Goal: Task Accomplishment & Management: Manage account settings

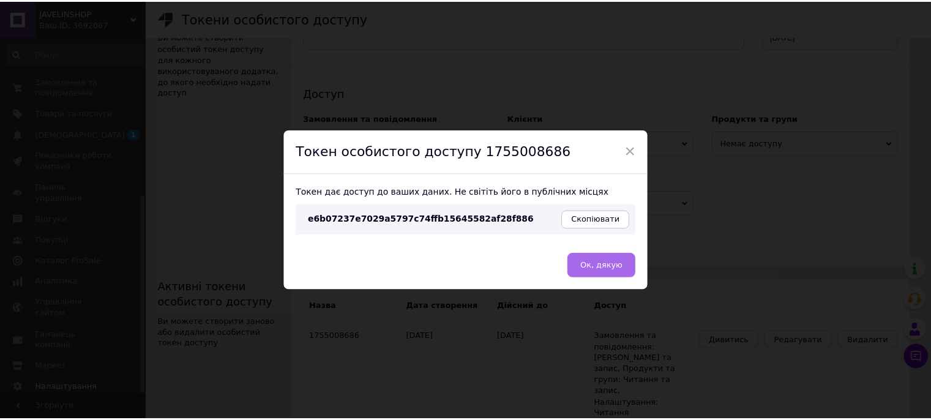
scroll to position [286, 0]
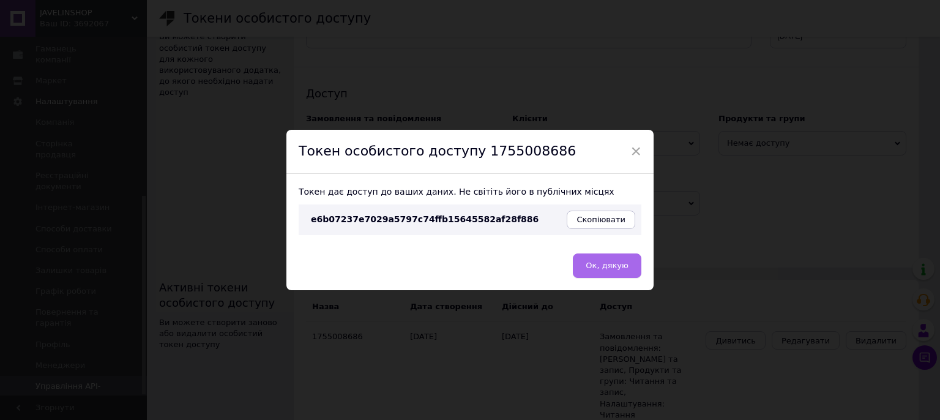
click at [604, 263] on span "Ок, дякую" at bounding box center [606, 265] width 43 height 9
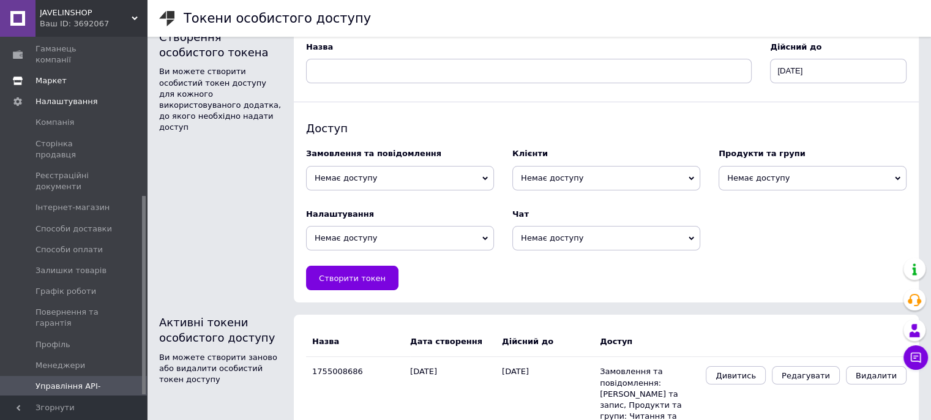
scroll to position [0, 0]
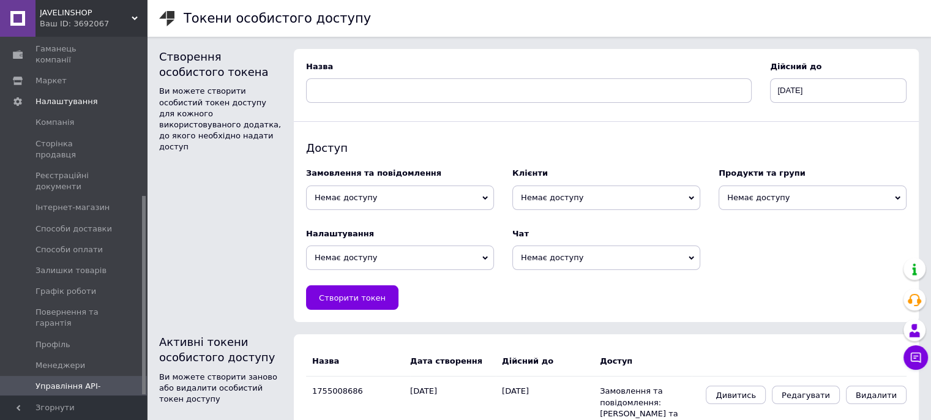
click at [78, 13] on span "JAVELINSHOP" at bounding box center [86, 12] width 92 height 11
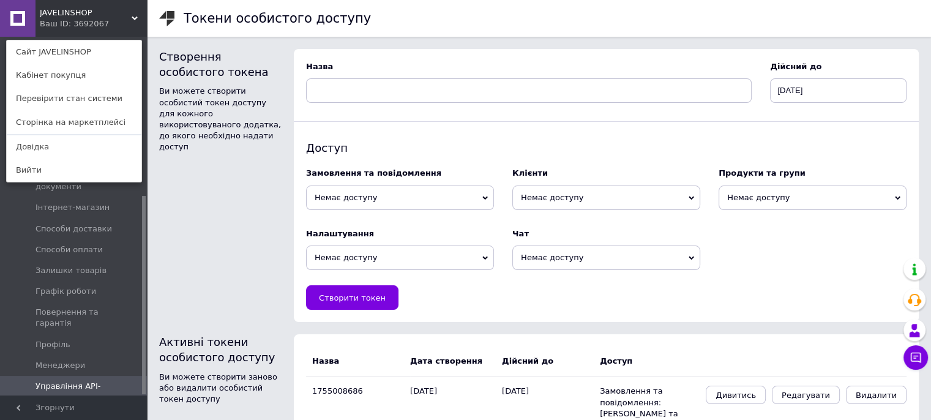
click at [79, 11] on span "JAVELINSHOP" at bounding box center [86, 12] width 92 height 11
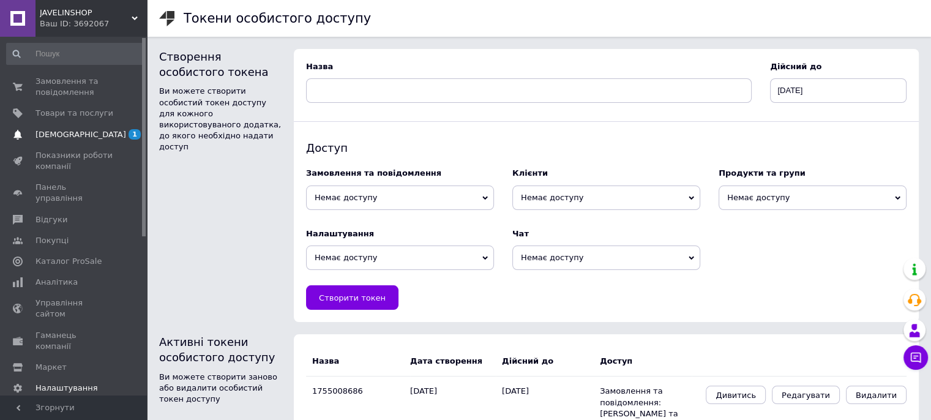
click at [80, 135] on span "[DEMOGRAPHIC_DATA]" at bounding box center [74, 134] width 78 height 11
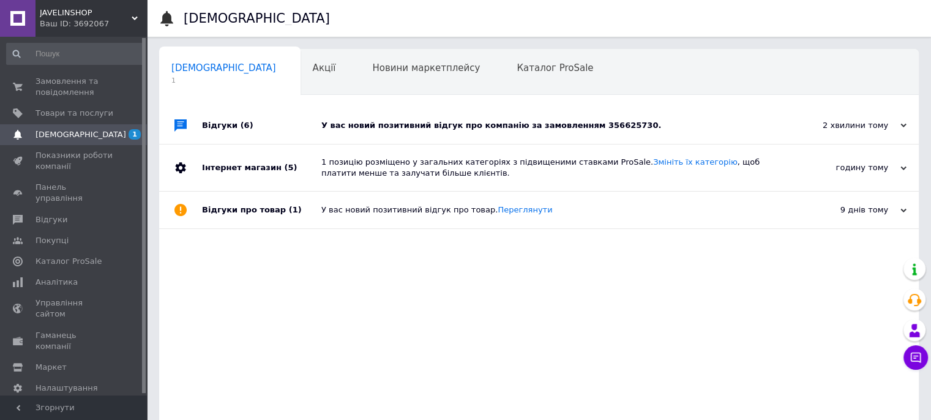
click at [343, 132] on div "У вас новий позитивний відгук про компанію за замовленням 356625730." at bounding box center [552, 125] width 463 height 37
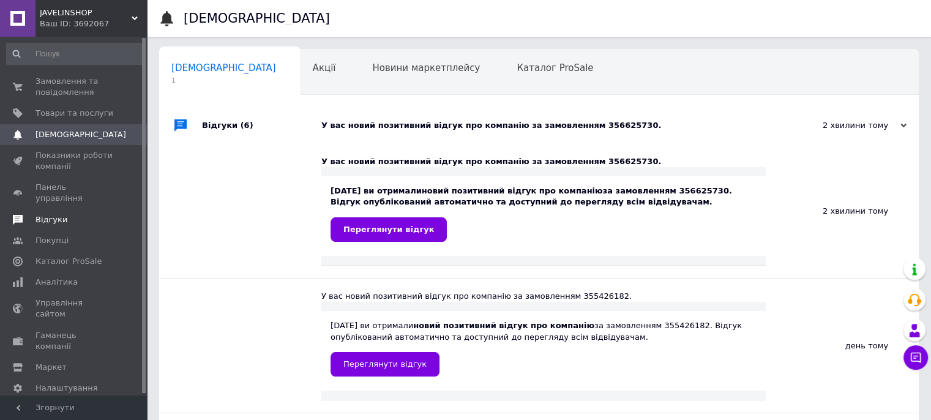
click at [48, 214] on span "Відгуки" at bounding box center [51, 219] width 32 height 11
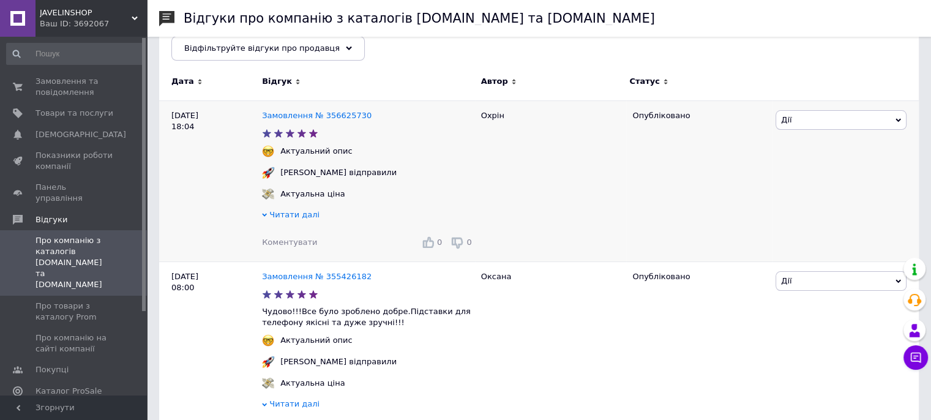
scroll to position [61, 0]
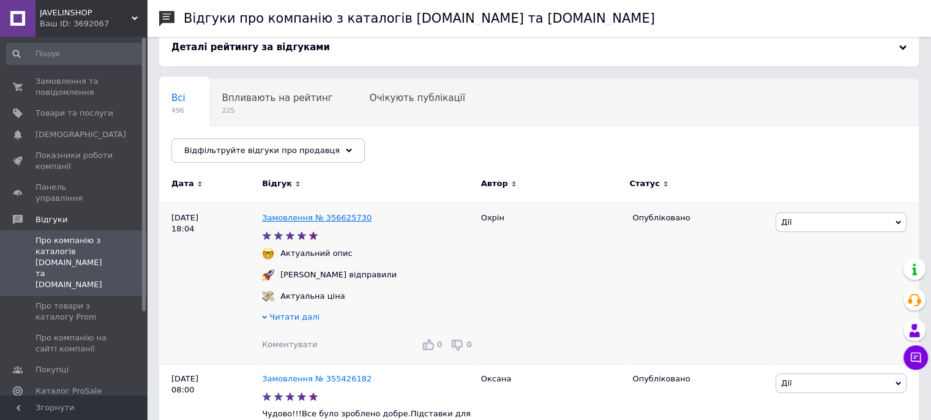
click at [327, 215] on link "Замовлення № 356625730" at bounding box center [317, 217] width 110 height 9
